Goal: Task Accomplishment & Management: Use online tool/utility

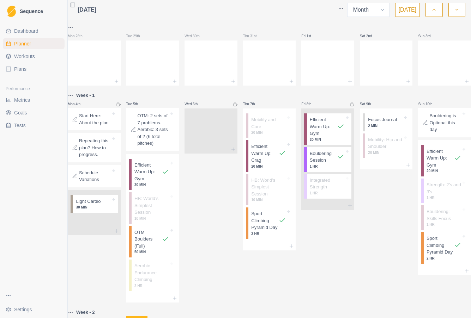
select select "month"
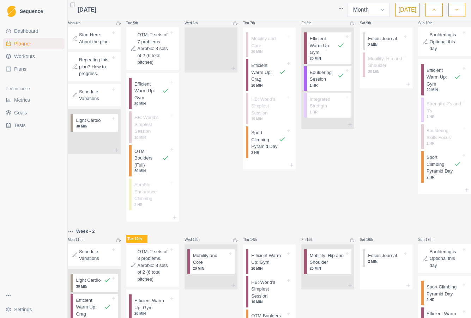
scroll to position [187, 0]
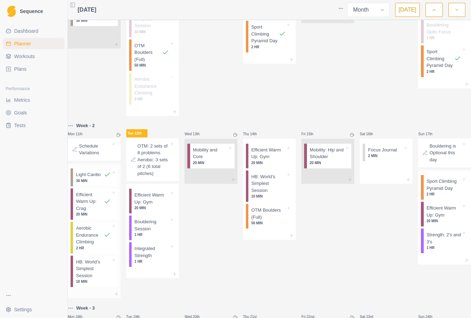
click at [99, 280] on p "HB: World’s Simplest Session" at bounding box center [93, 269] width 35 height 21
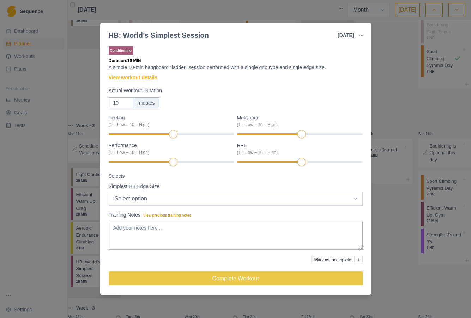
click at [139, 201] on select "Select option Bar HB Jug 30mm 25mm 20mm 15mm 10mm" at bounding box center [236, 199] width 254 height 14
select select "5"
click at [109, 192] on select "Select option Bar HB Jug 30mm 25mm 20mm 15mm 10mm" at bounding box center [236, 199] width 254 height 14
click at [136, 235] on textarea "Training Notes View previous training notes" at bounding box center [236, 236] width 254 height 28
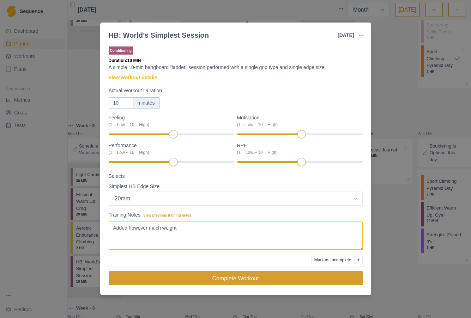
type textarea "Added however much weight"
click at [181, 277] on button "Complete Workout" at bounding box center [236, 279] width 254 height 14
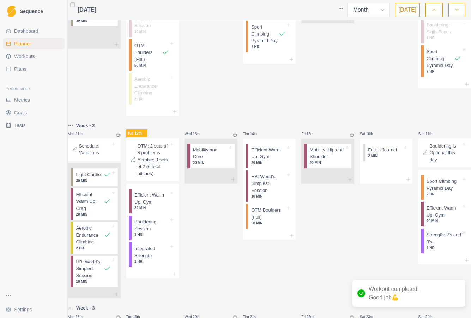
click at [198, 254] on div "Wed 13th Mobility and Core 20 MIN" at bounding box center [210, 210] width 53 height 177
click at [260, 221] on p "OTM Boulders (Full)" at bounding box center [268, 214] width 35 height 14
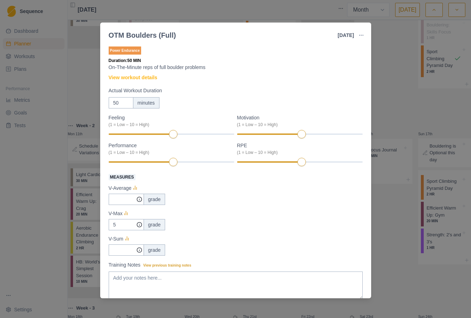
click at [400, 128] on div "OTM Boulders (Full) [DATE] Link To Goal View Workout Metrics Edit Original Work…" at bounding box center [235, 159] width 471 height 318
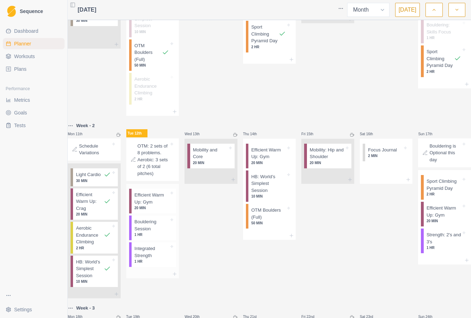
click at [146, 265] on p "1 HR" at bounding box center [151, 261] width 35 height 5
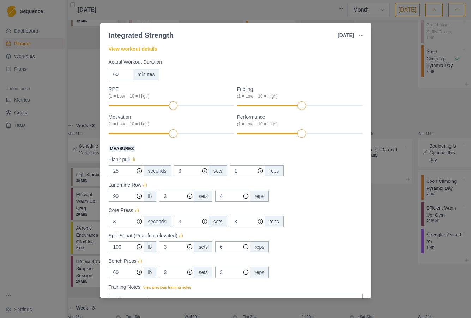
scroll to position [71, 0]
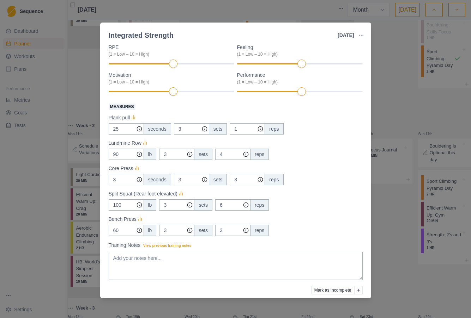
click at [306, 155] on div "90 lb 3 sets 4 reps" at bounding box center [236, 154] width 254 height 11
click at [383, 251] on div "Integrated Strength [DATE] Link To Goal View Workout Metrics Edit Original Work…" at bounding box center [235, 159] width 471 height 318
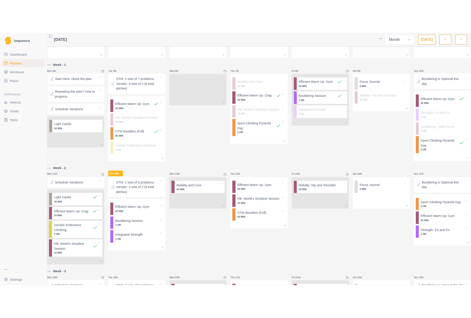
scroll to position [40, 0]
